Goal: Transaction & Acquisition: Purchase product/service

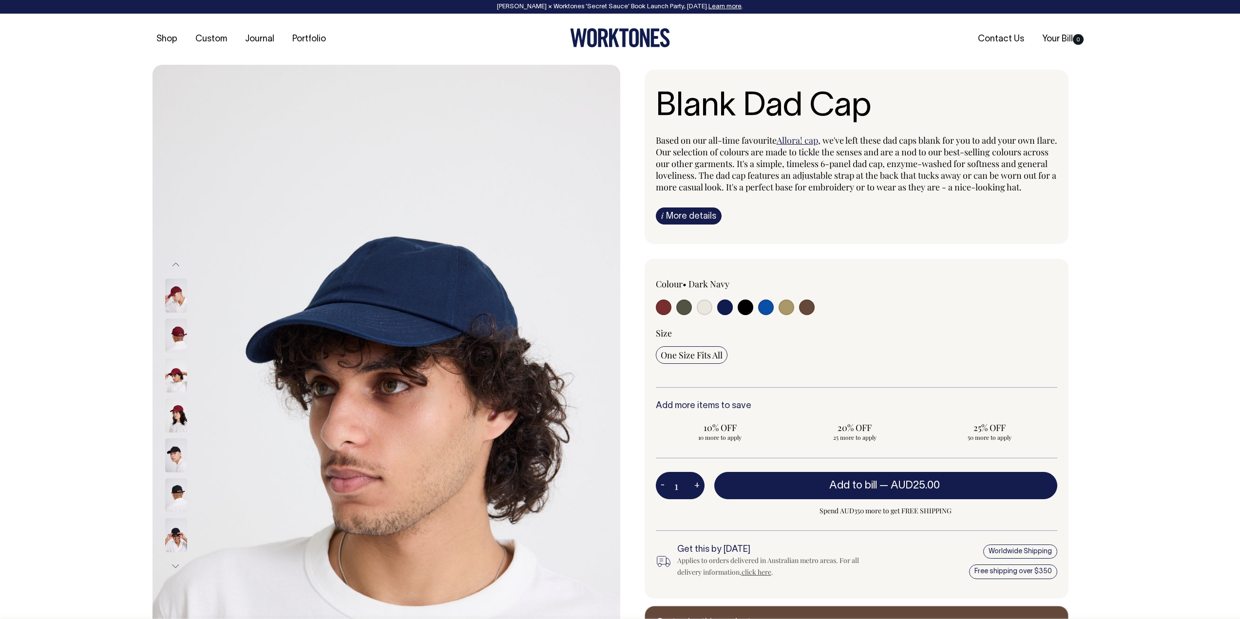
click at [184, 327] on img at bounding box center [176, 336] width 22 height 34
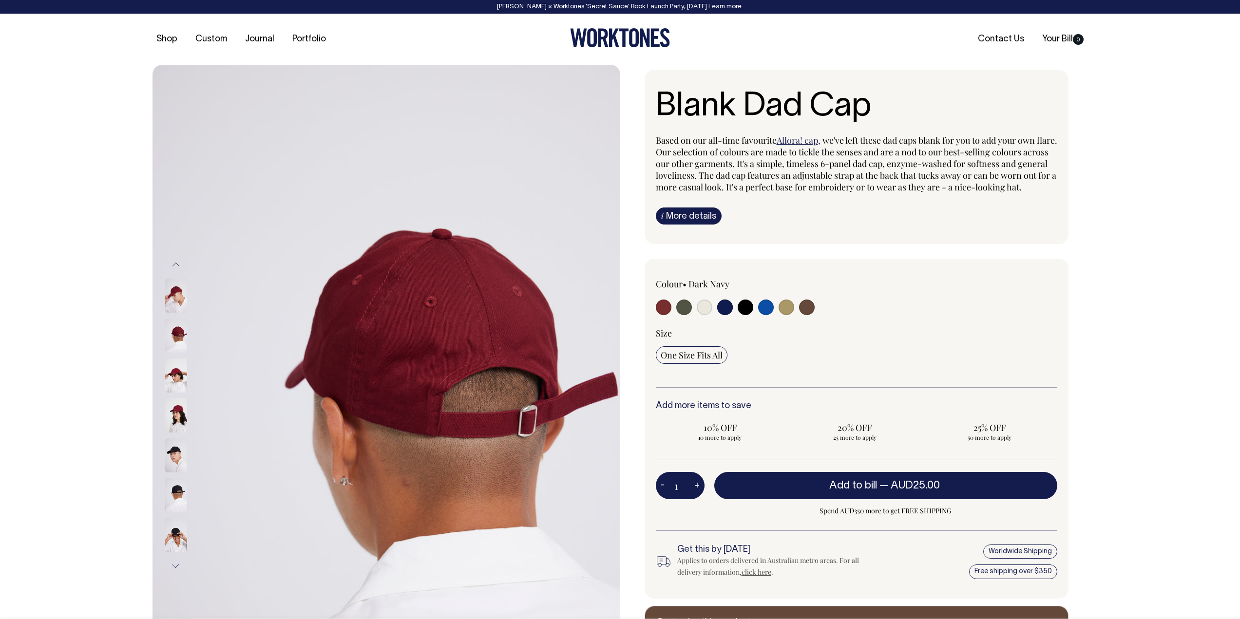
click at [182, 335] on img at bounding box center [176, 336] width 22 height 34
click at [174, 376] on img at bounding box center [176, 376] width 22 height 34
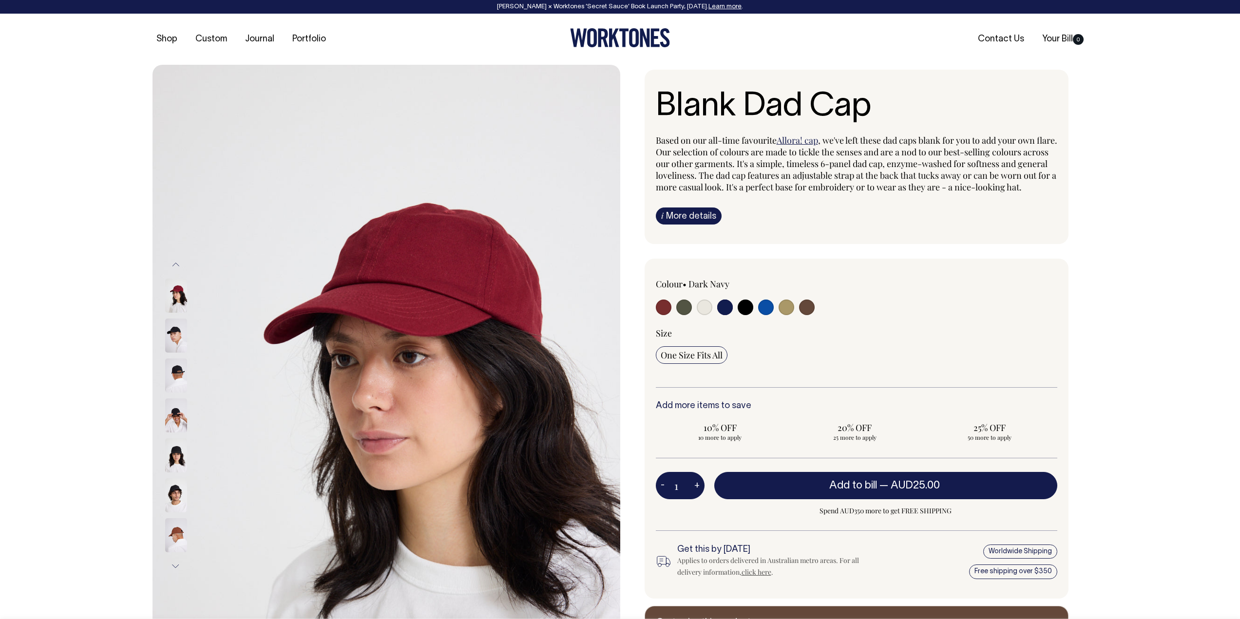
click at [730, 315] on input "radio" at bounding box center [725, 308] width 16 height 16
click at [748, 315] on input "radio" at bounding box center [746, 308] width 16 height 16
radio input "true"
select select "Black"
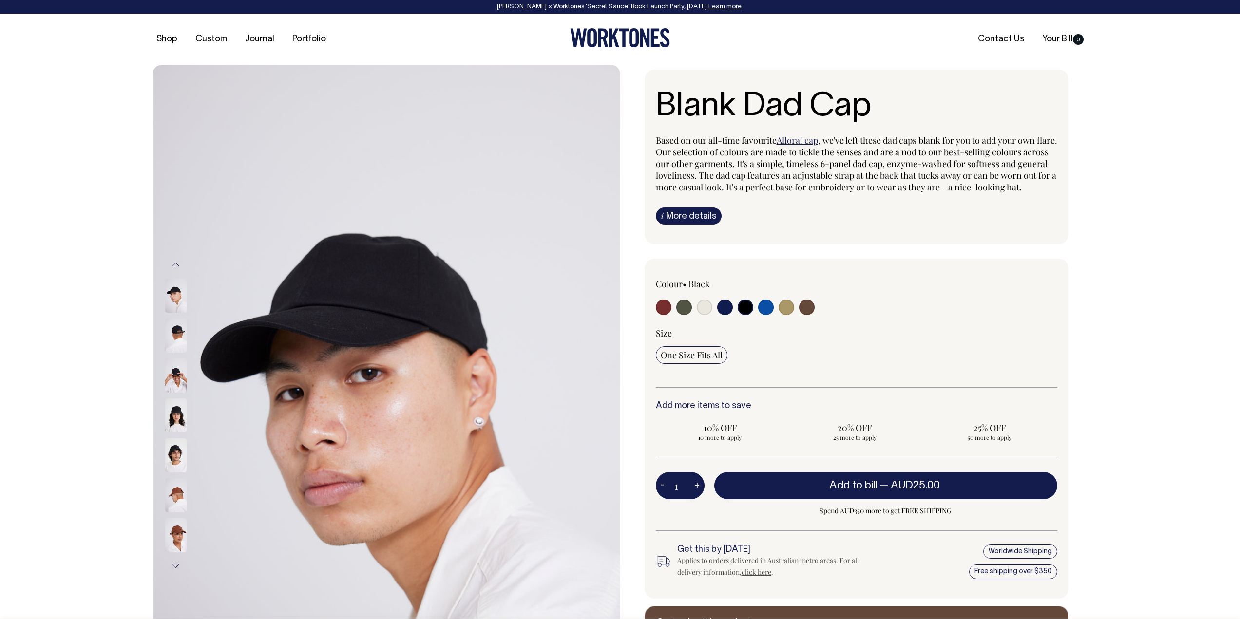
click at [722, 315] on input "radio" at bounding box center [725, 308] width 16 height 16
radio input "true"
select select "Dark Navy"
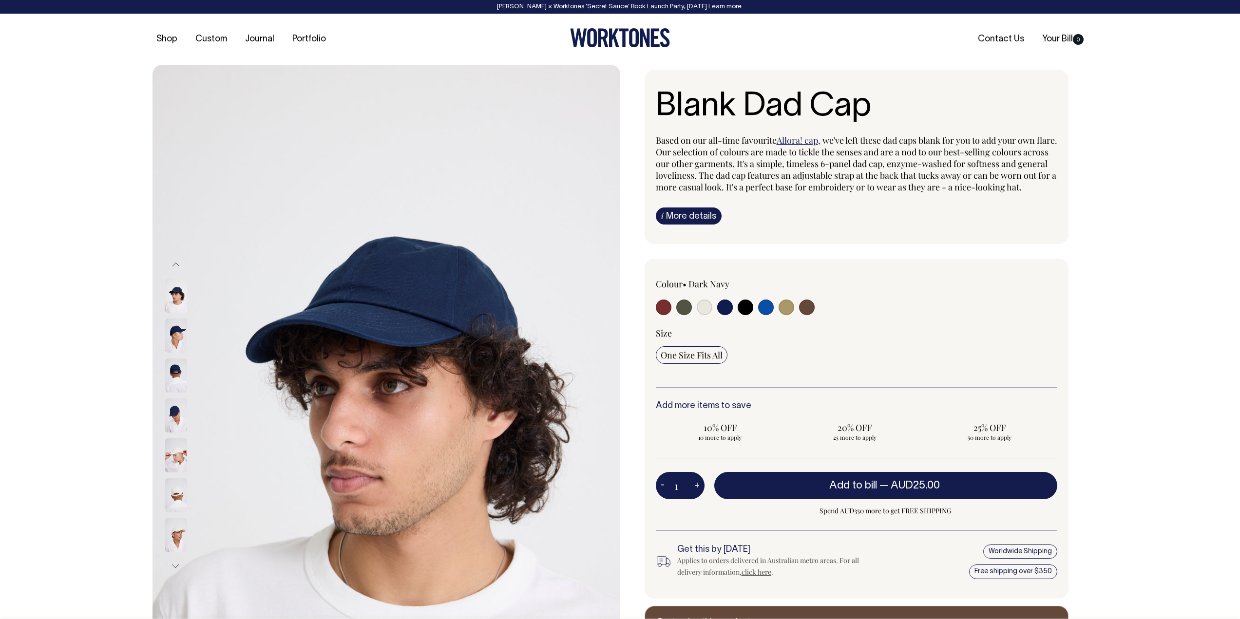
click at [684, 315] on input "radio" at bounding box center [684, 308] width 16 height 16
radio input "true"
select select "Olive"
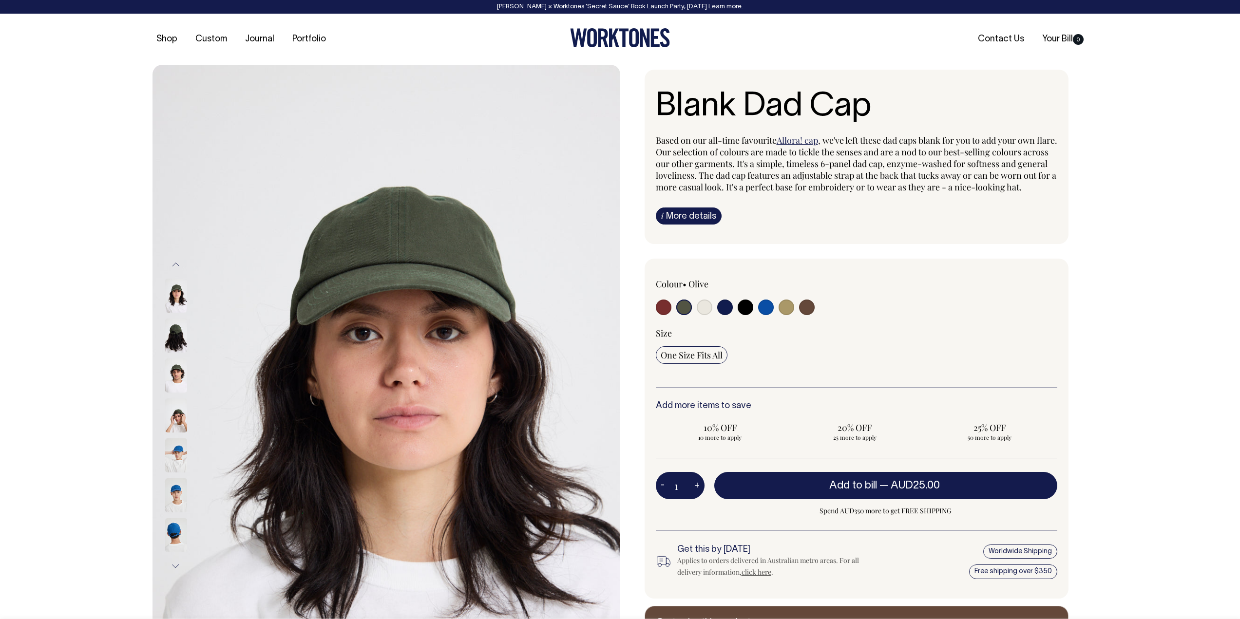
click at [766, 315] on input "radio" at bounding box center [766, 308] width 16 height 16
radio input "true"
select select "Worker Blue"
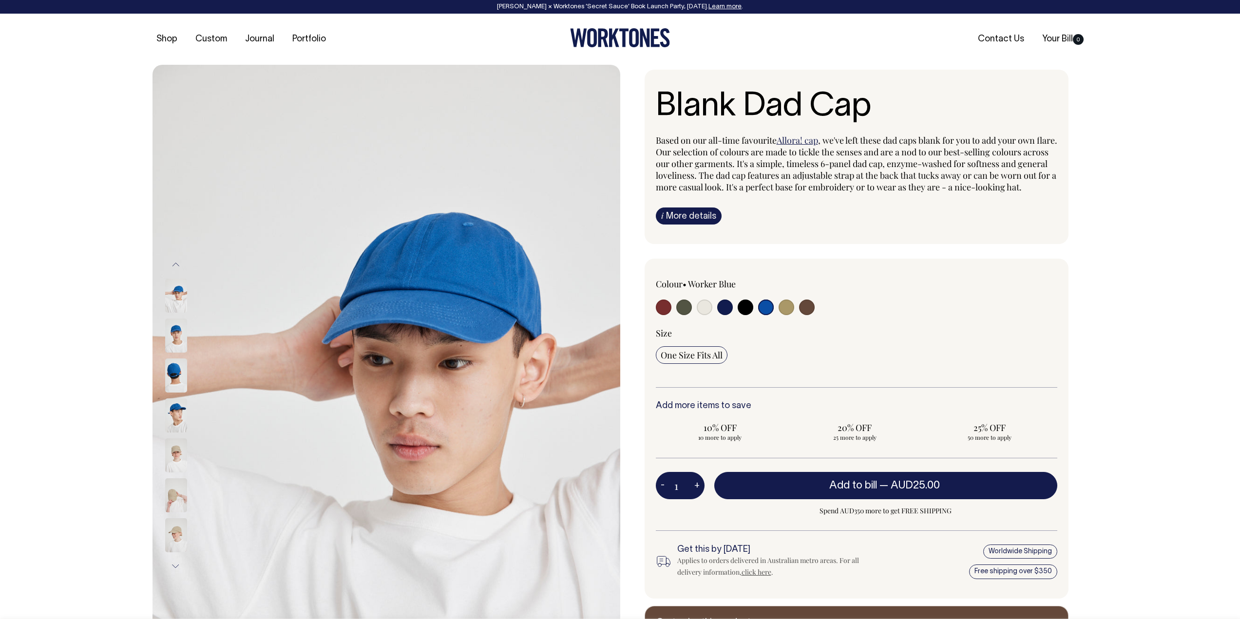
click at [810, 315] on input "radio" at bounding box center [807, 308] width 16 height 16
radio input "true"
select select "Espresso"
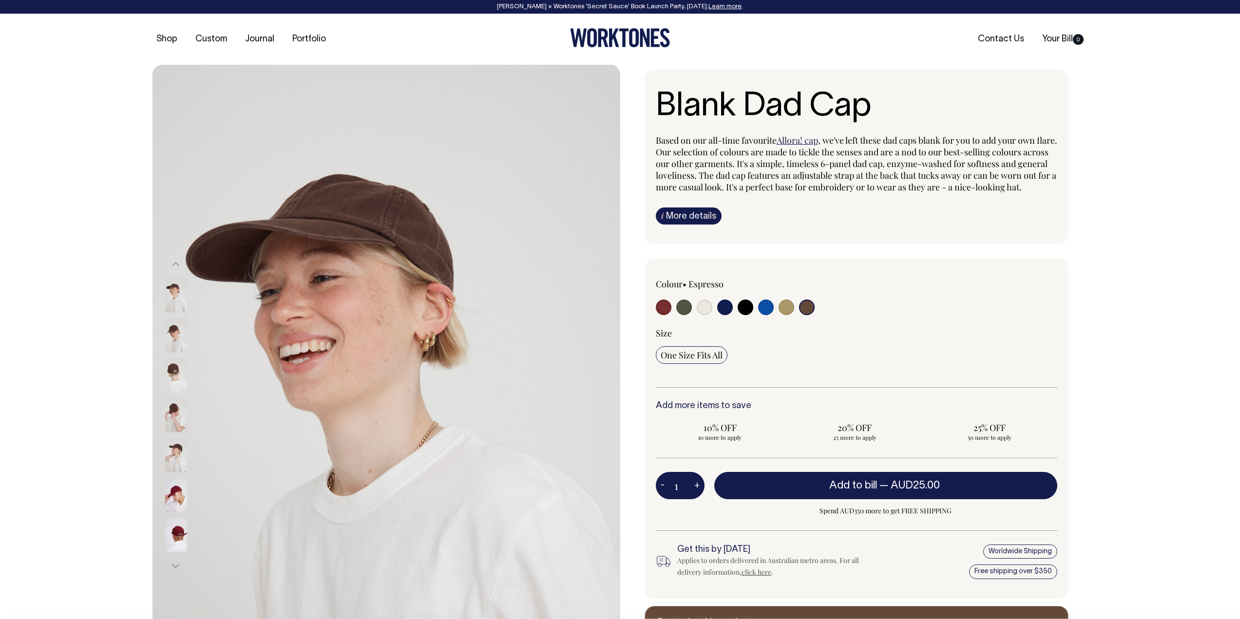
click at [789, 315] on input "radio" at bounding box center [787, 308] width 16 height 16
radio input "true"
select select "Washed Khaki"
